Goal: Information Seeking & Learning: Learn about a topic

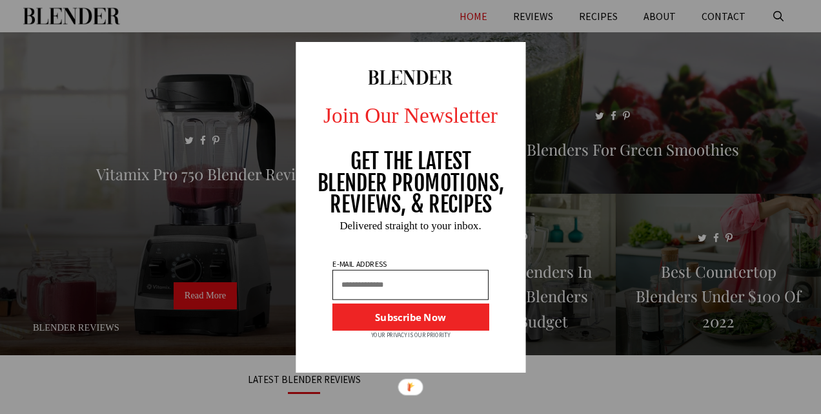
click at [520, 276] on div at bounding box center [411, 207] width 230 height 330
click at [515, 47] on div at bounding box center [411, 207] width 230 height 330
click at [512, 52] on div at bounding box center [516, 54] width 10 height 10
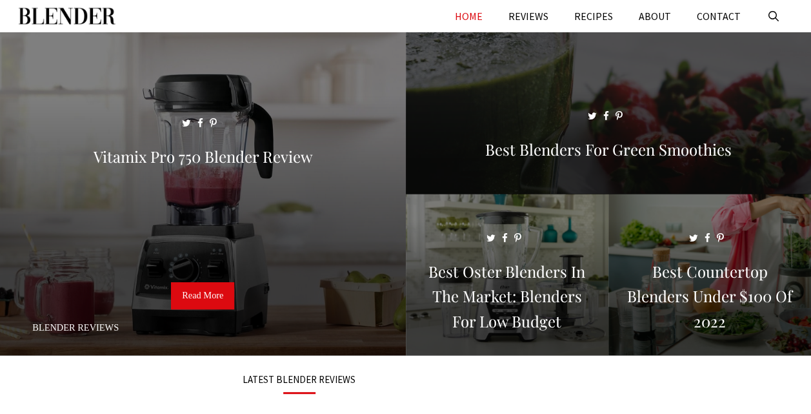
click at [513, 52] on span at bounding box center [609, 118] width 406 height 173
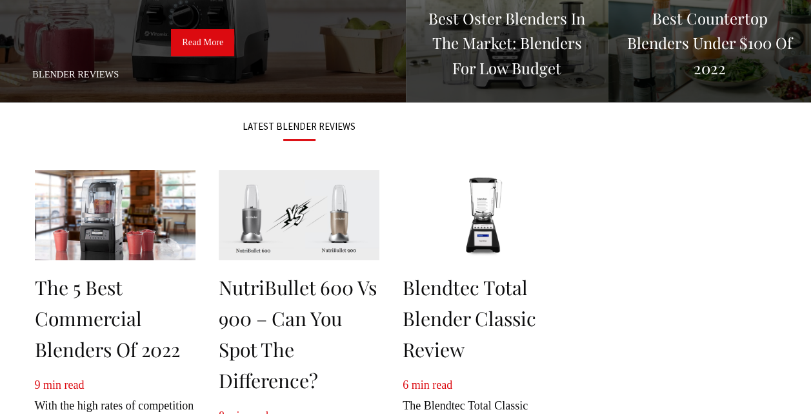
scroll to position [323, 0]
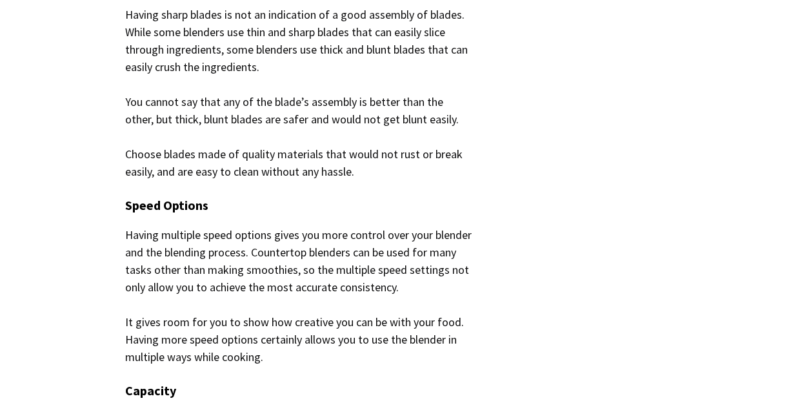
scroll to position [1807, 0]
